Goal: Information Seeking & Learning: Find specific page/section

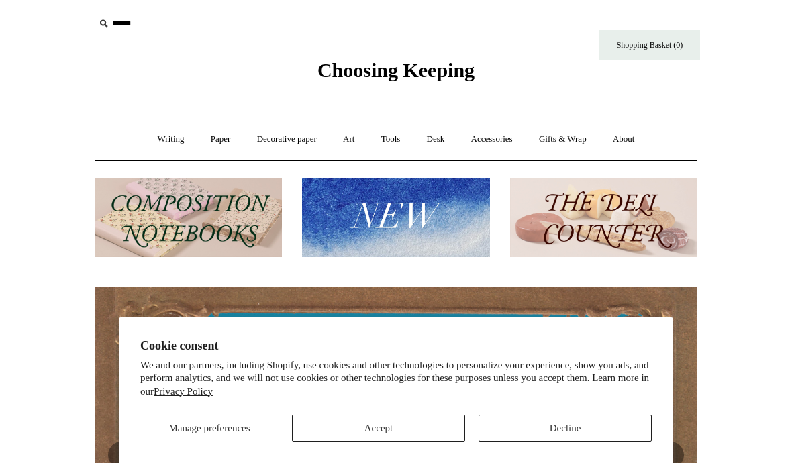
scroll to position [27, 0]
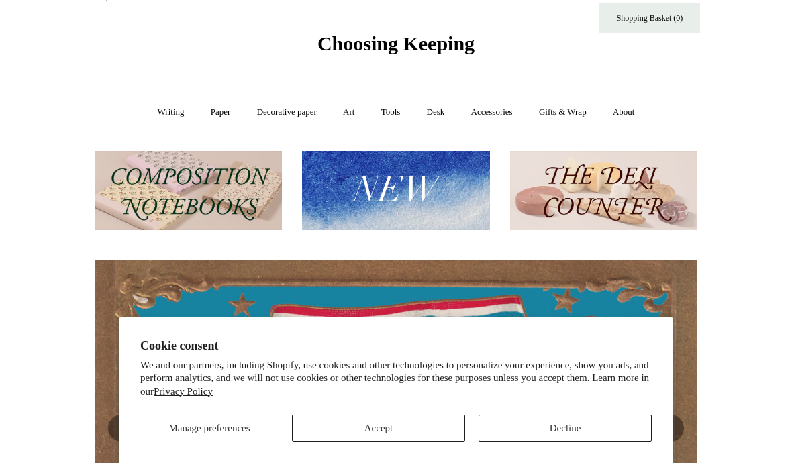
click at [387, 428] on button "Accept" at bounding box center [378, 428] width 173 height 27
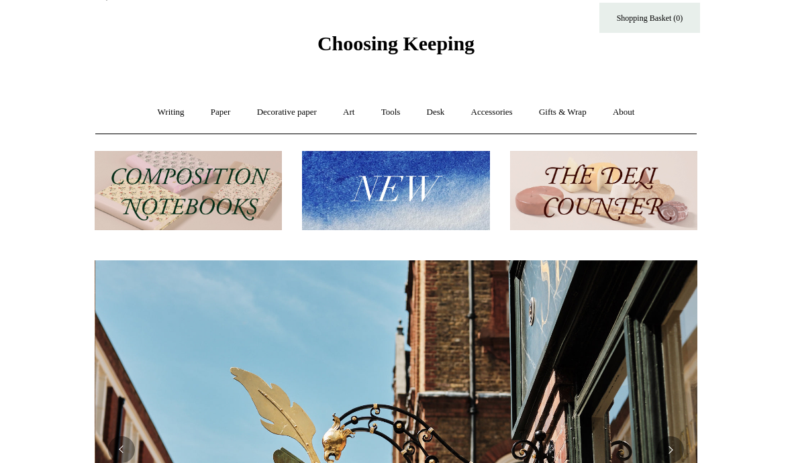
scroll to position [0, 603]
click at [493, 113] on link "Accessories +" at bounding box center [492, 113] width 66 height 36
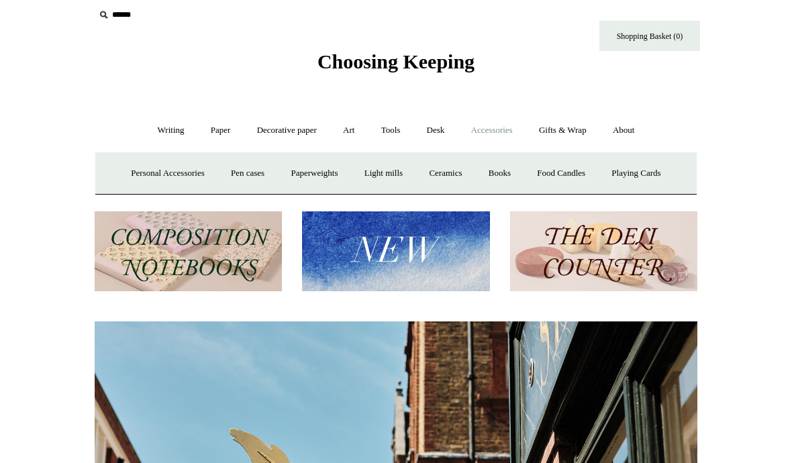
scroll to position [9, 0]
click at [570, 127] on link "Gifts & Wrap +" at bounding box center [563, 131] width 72 height 36
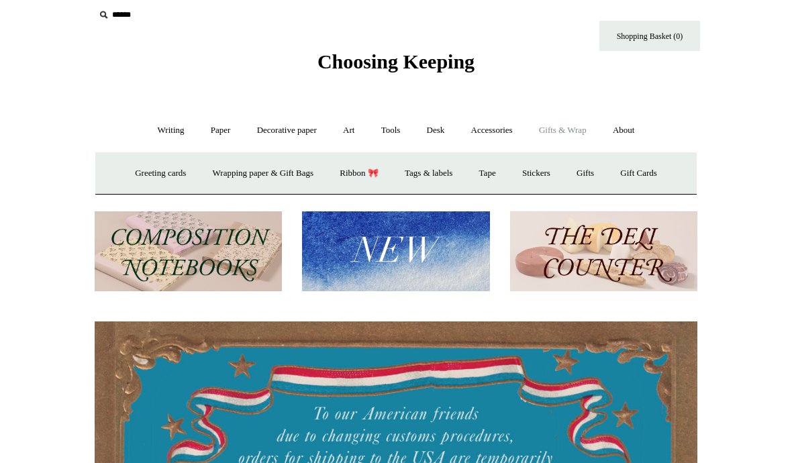
scroll to position [0, 0]
click at [351, 128] on link "Art +" at bounding box center [349, 131] width 36 height 36
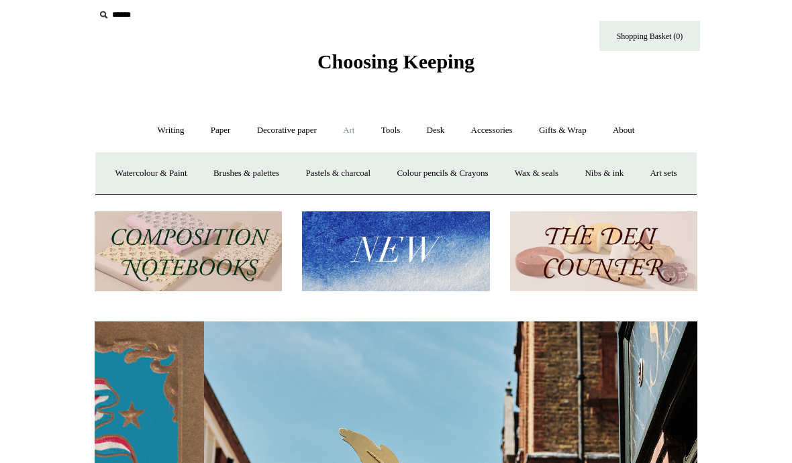
scroll to position [0, 603]
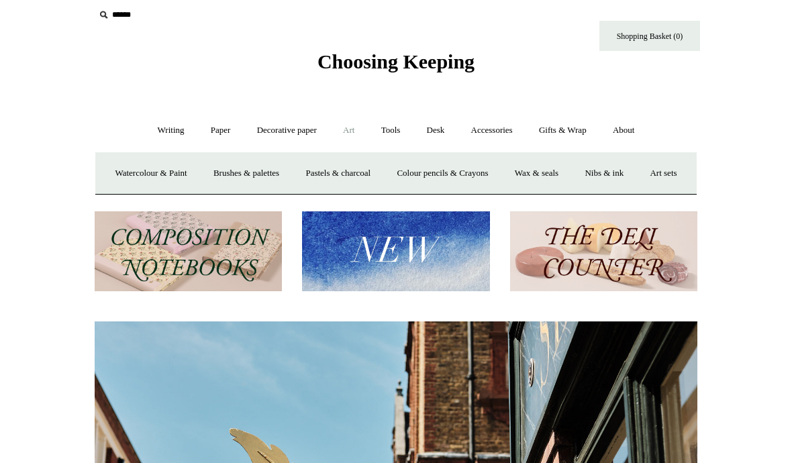
click at [389, 131] on link "Tools +" at bounding box center [391, 131] width 44 height 36
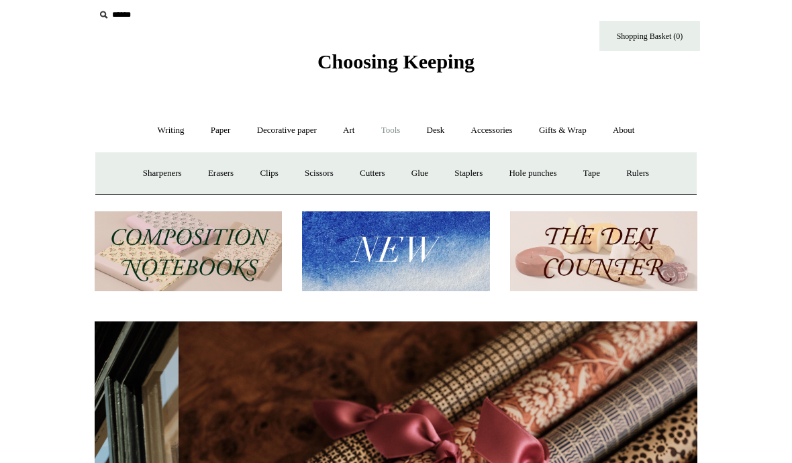
scroll to position [0, 1206]
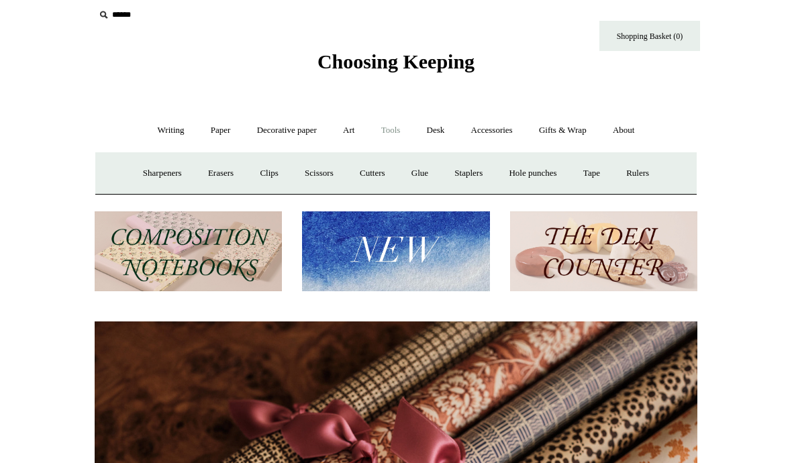
click at [437, 130] on link "Desk +" at bounding box center [436, 131] width 42 height 36
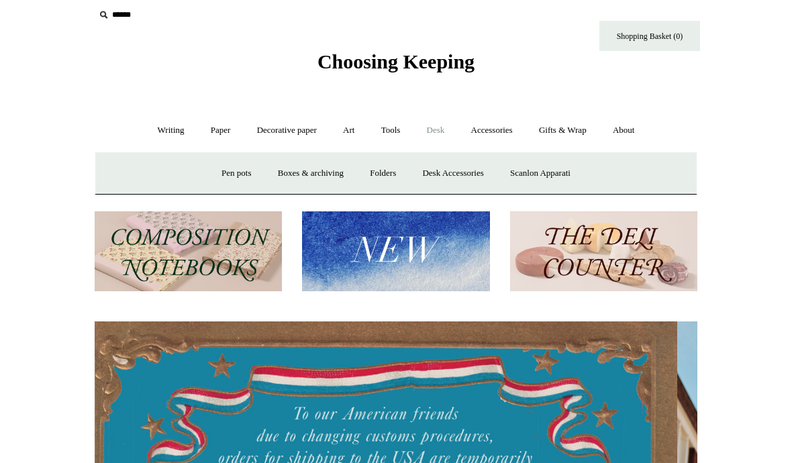
scroll to position [0, 0]
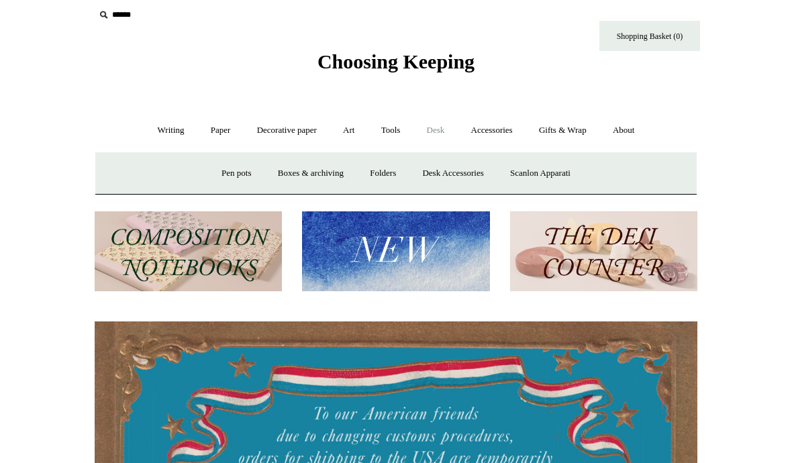
click at [554, 166] on link "Scanlon Apparati" at bounding box center [540, 174] width 85 height 36
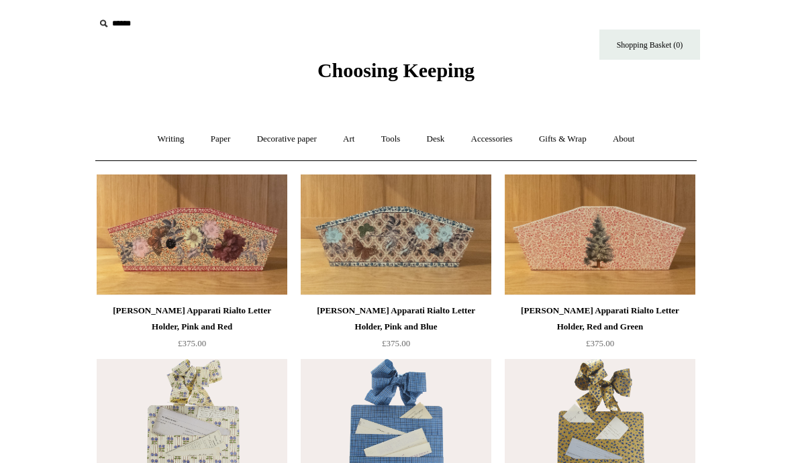
click at [505, 140] on link "Accessories +" at bounding box center [492, 140] width 66 height 36
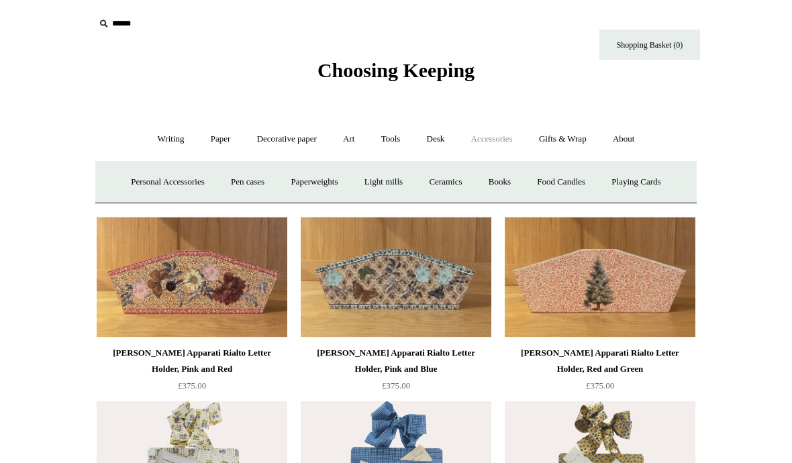
click at [575, 137] on link "Gifts & Wrap +" at bounding box center [563, 140] width 72 height 36
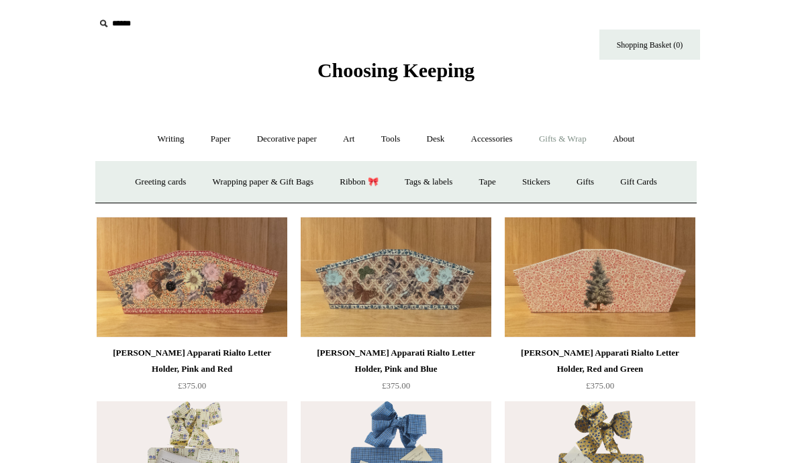
click at [589, 182] on link "Gifts +" at bounding box center [586, 183] width 42 height 36
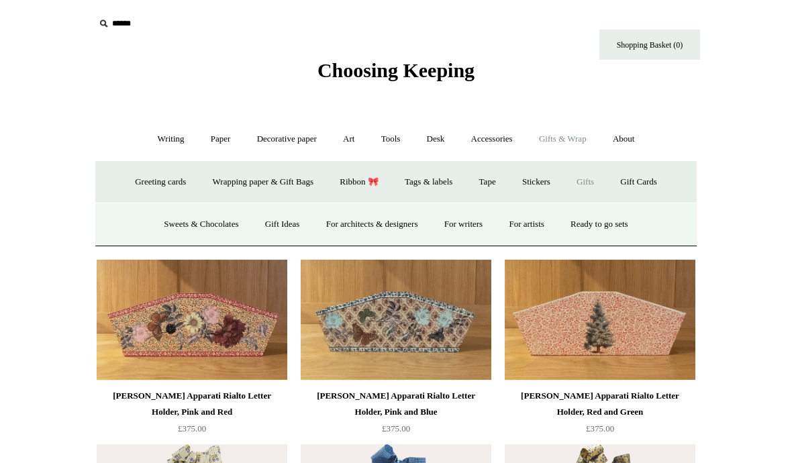
click at [130, 23] on input "text" at bounding box center [177, 23] width 165 height 25
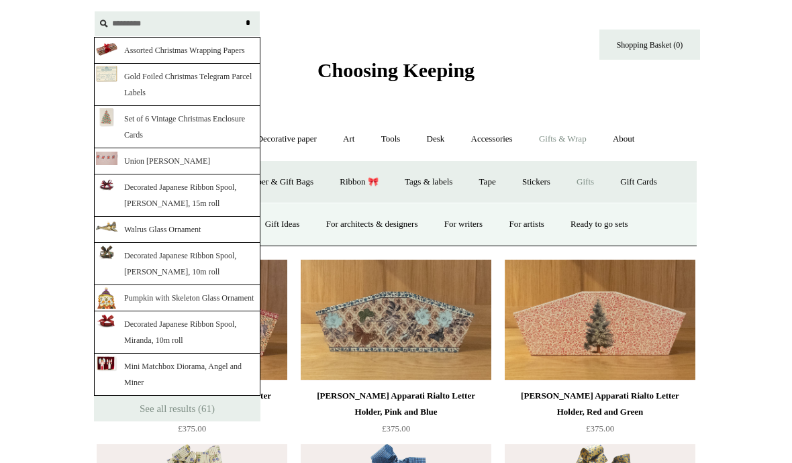
type input "*********"
click at [248, 23] on input "*" at bounding box center [247, 23] width 13 height 24
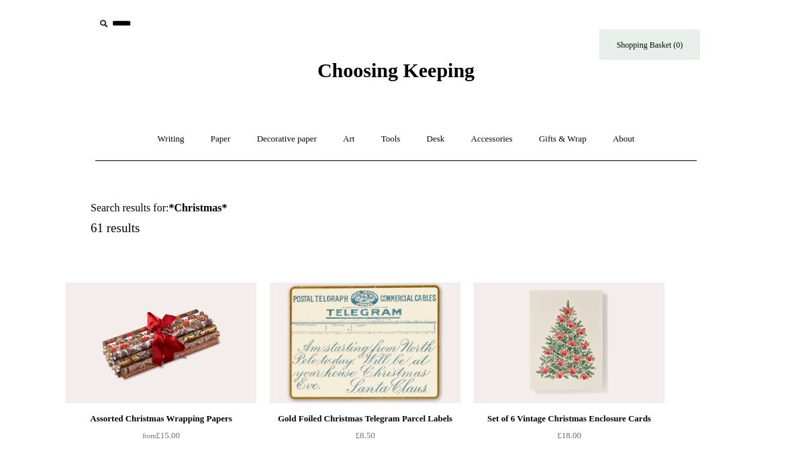
click at [127, 17] on input "text" at bounding box center [177, 23] width 165 height 25
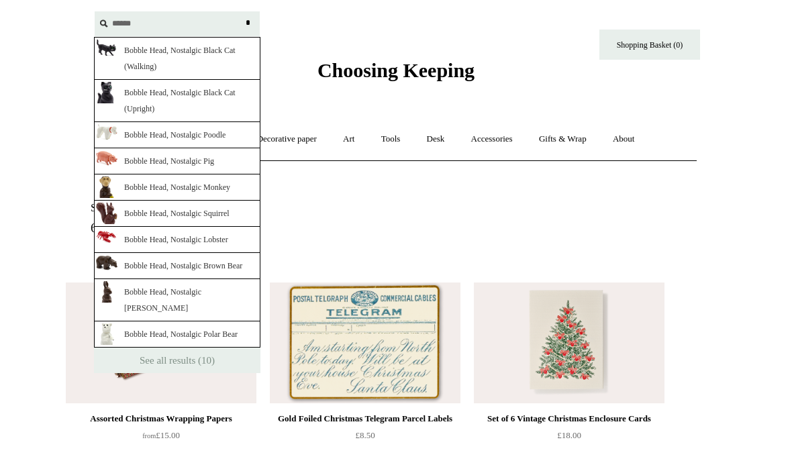
type input "******"
click at [248, 23] on input "*" at bounding box center [247, 23] width 13 height 24
